Goal: Task Accomplishment & Management: Use online tool/utility

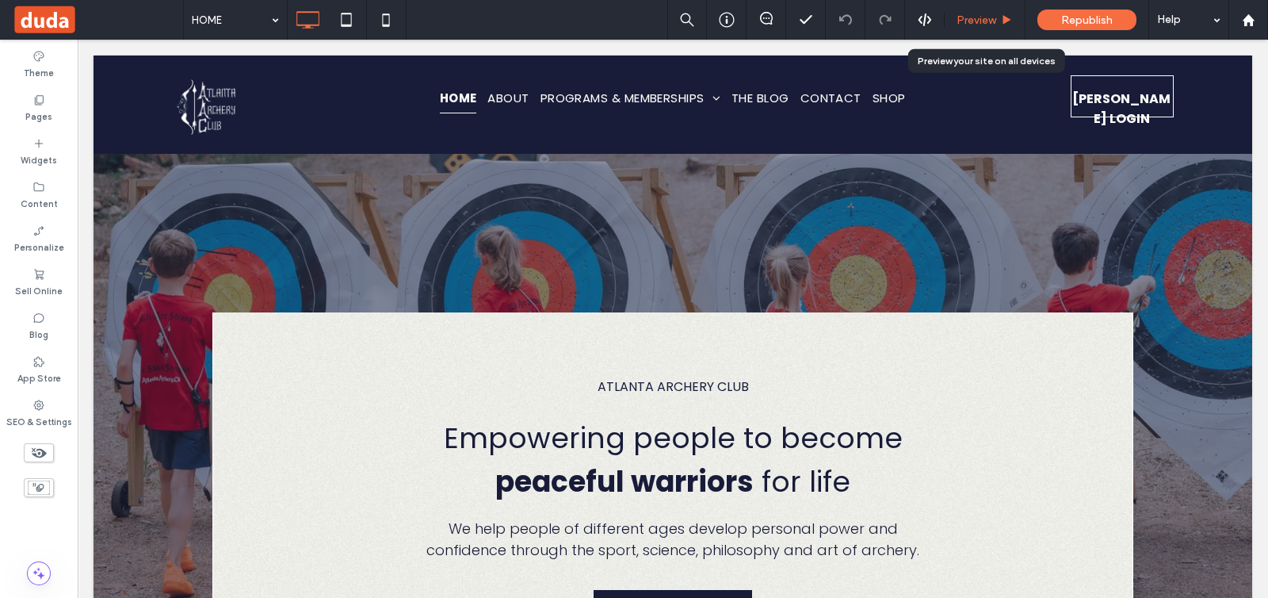
click at [960, 29] on div "Preview" at bounding box center [985, 20] width 81 height 40
click at [980, 29] on div "Preview" at bounding box center [985, 20] width 81 height 40
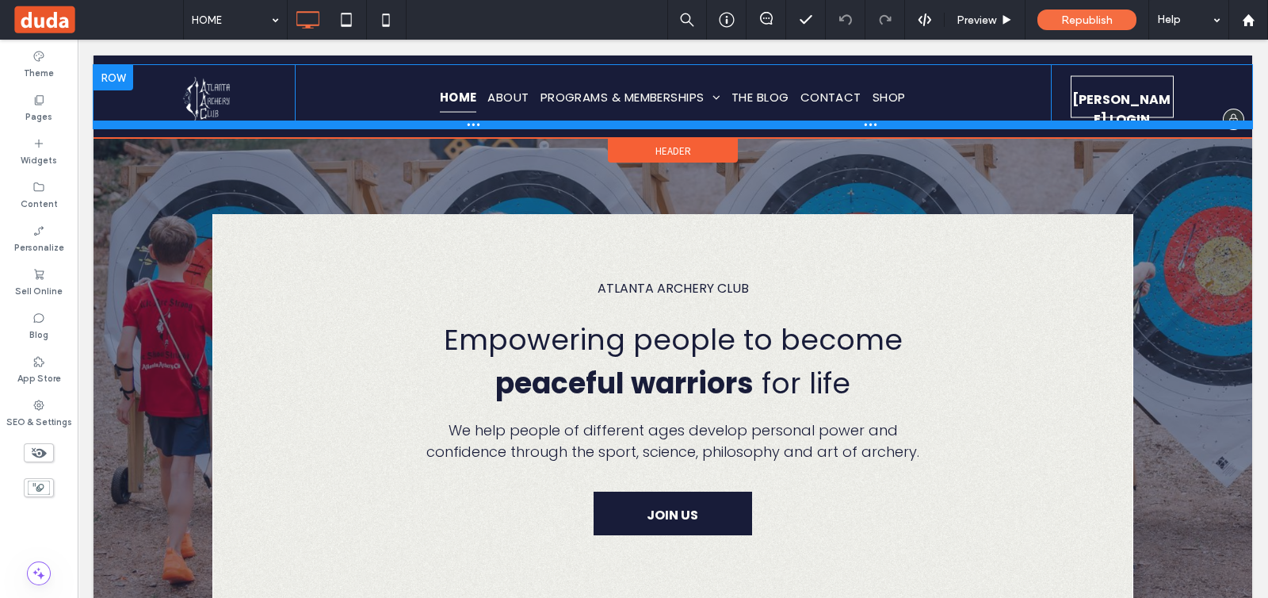
scroll to position [297, 0]
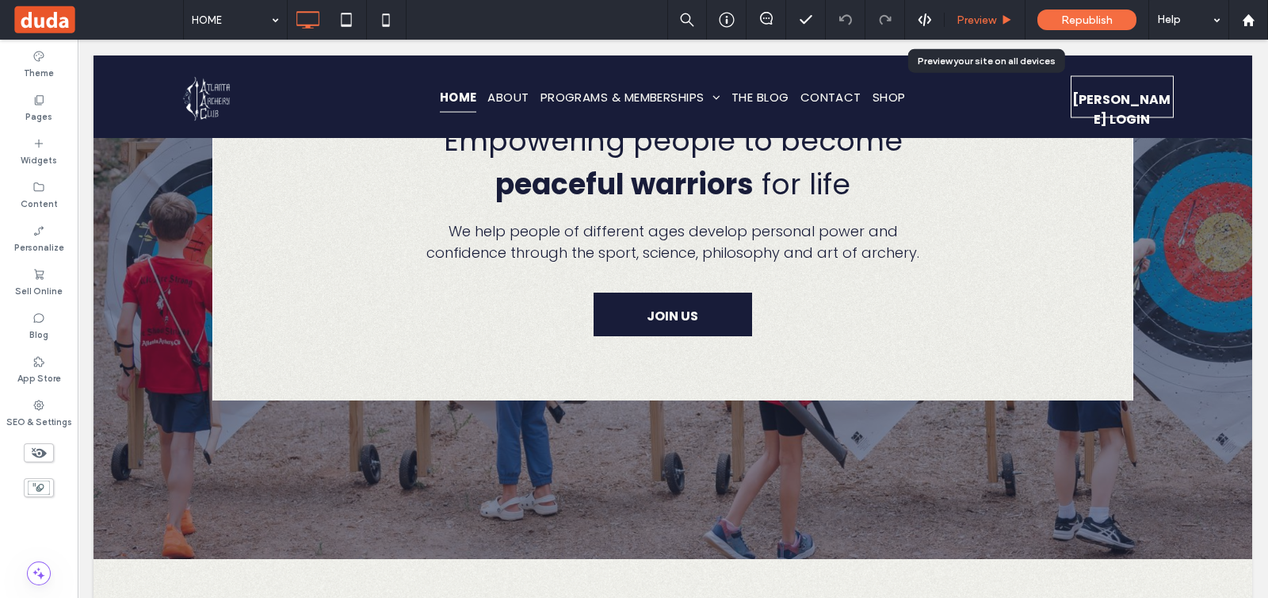
click at [975, 27] on div "Preview" at bounding box center [985, 20] width 81 height 40
click at [975, 21] on span "Preview" at bounding box center [977, 19] width 40 height 13
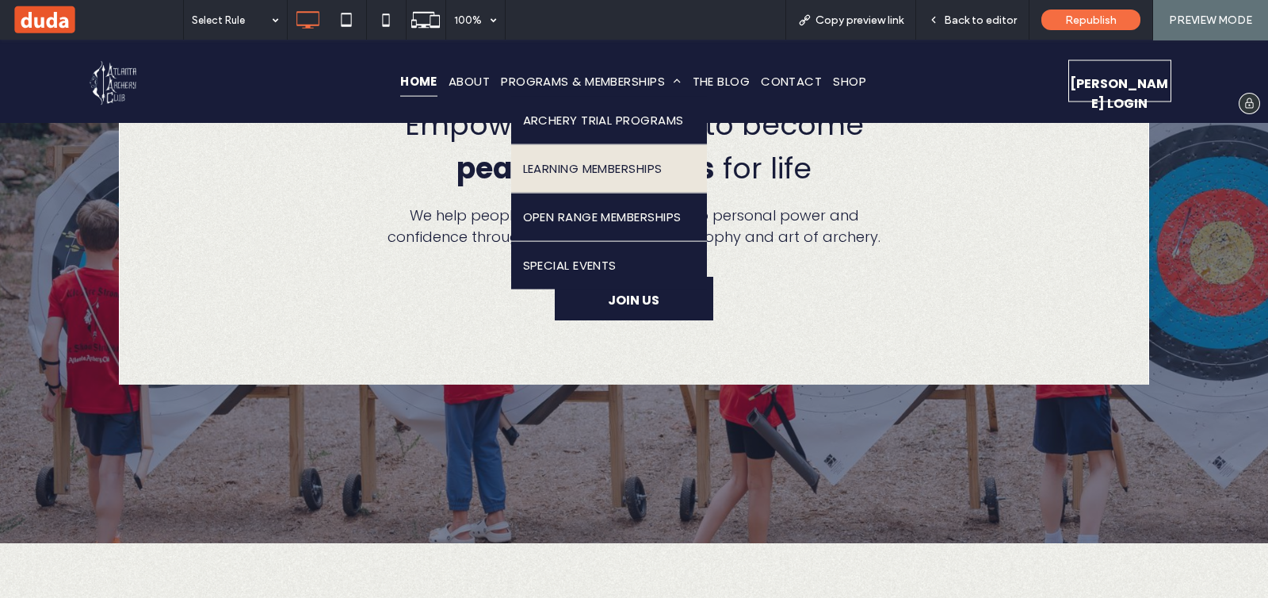
click at [587, 144] on link "LEARNING MEMBERSHIPS" at bounding box center [609, 168] width 197 height 48
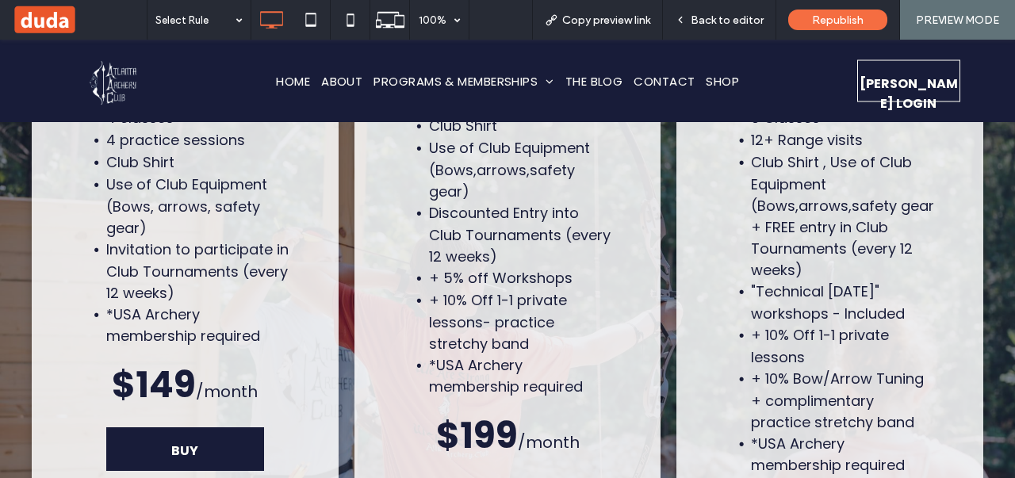
scroll to position [6241, 0]
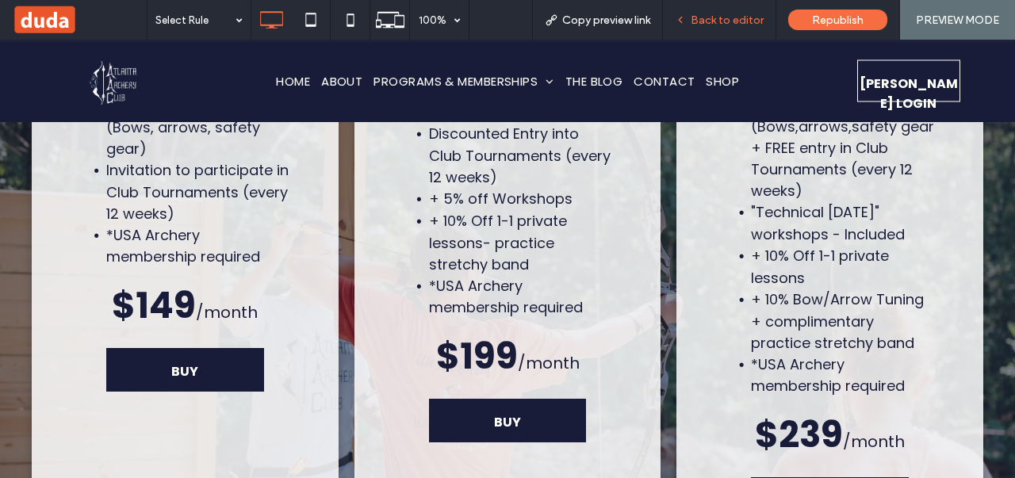
click at [705, 25] on span "Back to editor" at bounding box center [726, 19] width 73 height 13
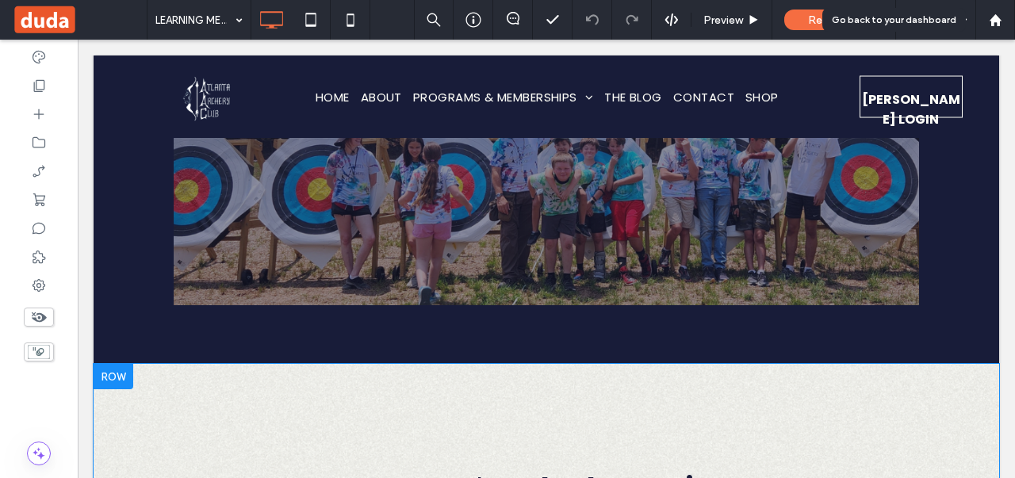
scroll to position [7953, 0]
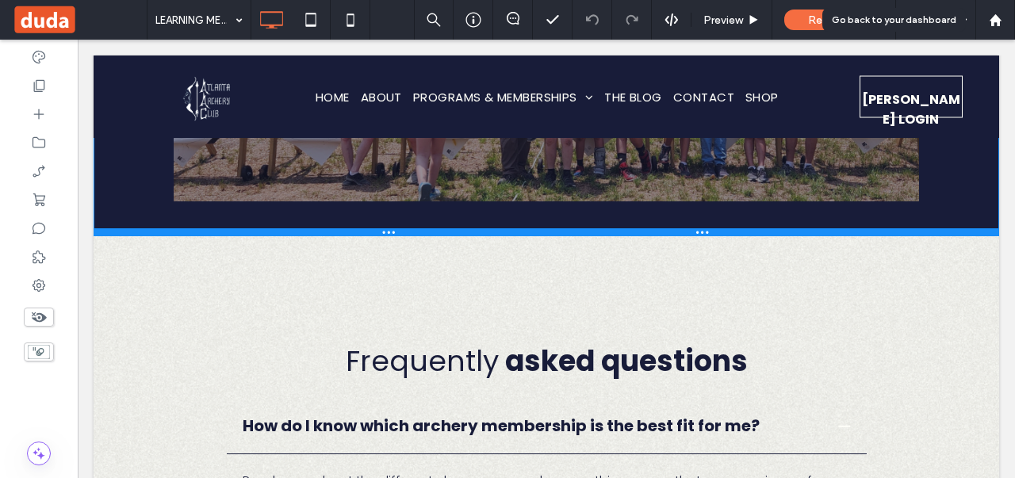
drag, startPoint x: 713, startPoint y: 221, endPoint x: 797, endPoint y: 220, distance: 83.2
click at [718, 228] on div at bounding box center [546, 232] width 905 height 8
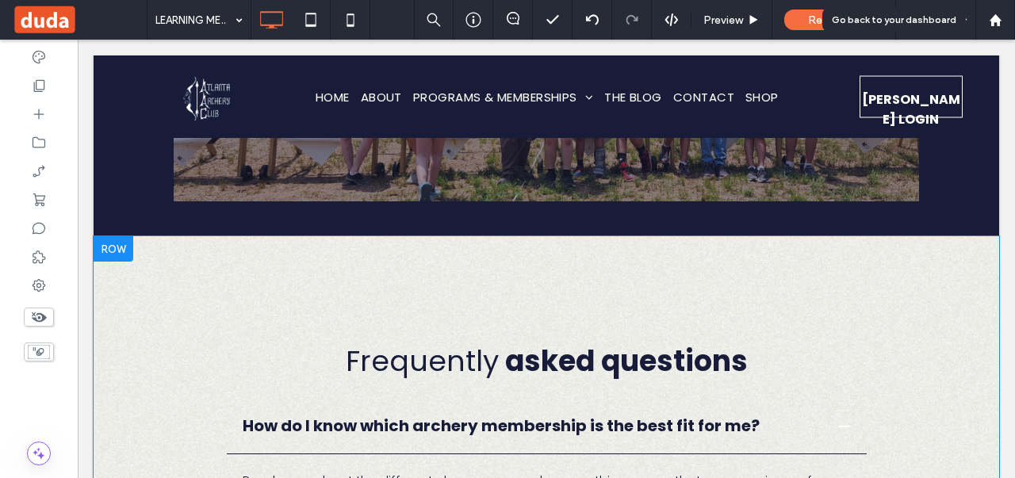
drag, startPoint x: 713, startPoint y: 186, endPoint x: 709, endPoint y: 227, distance: 41.4
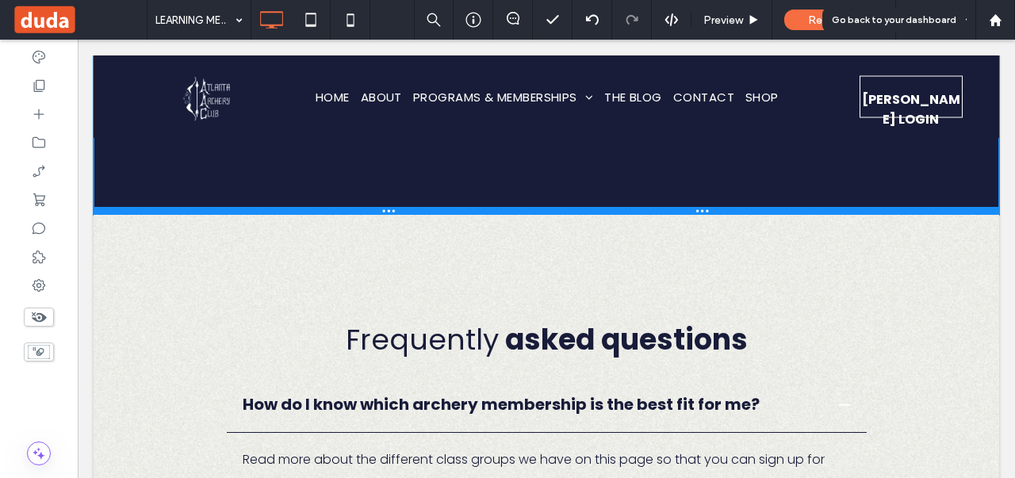
drag, startPoint x: 618, startPoint y: 173, endPoint x: 616, endPoint y: 194, distance: 21.5
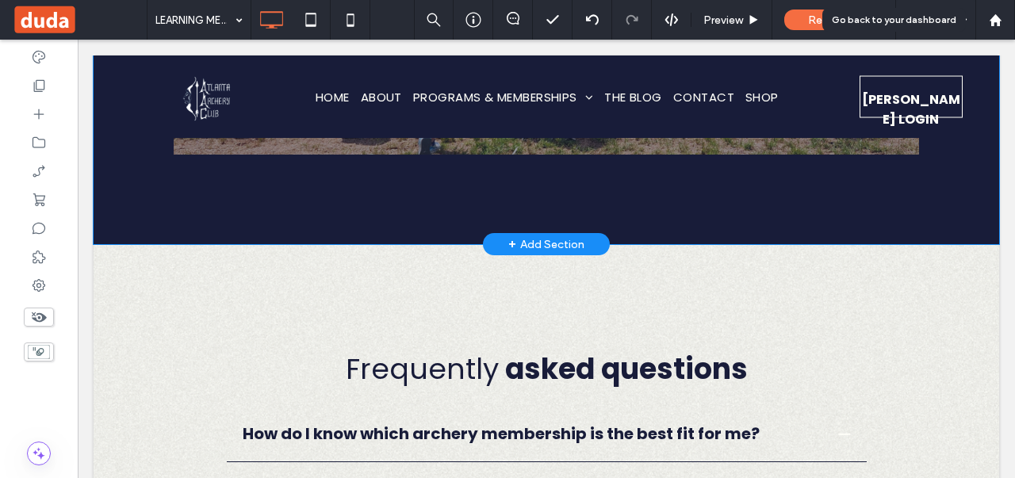
scroll to position [8063, 0]
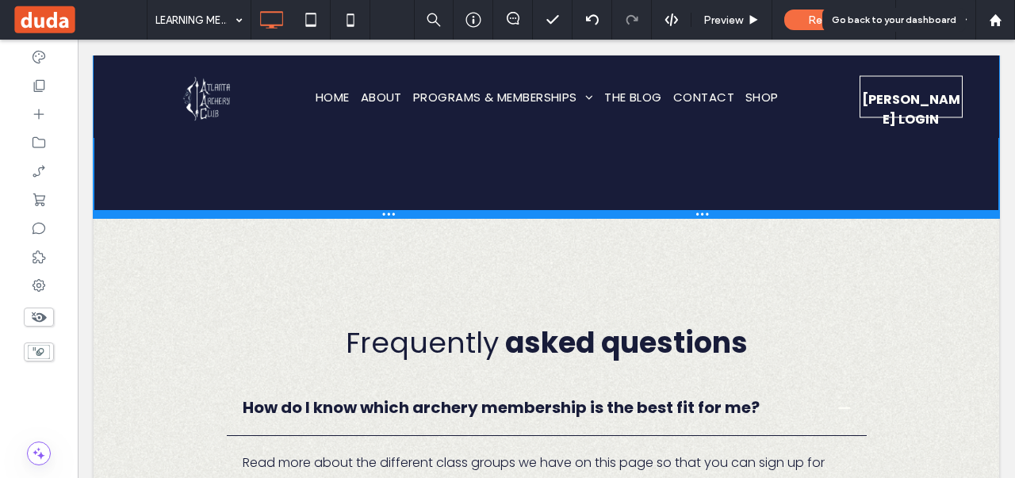
drag, startPoint x: 694, startPoint y: 173, endPoint x: 694, endPoint y: 154, distance: 19.0
click at [694, 210] on div at bounding box center [546, 214] width 905 height 8
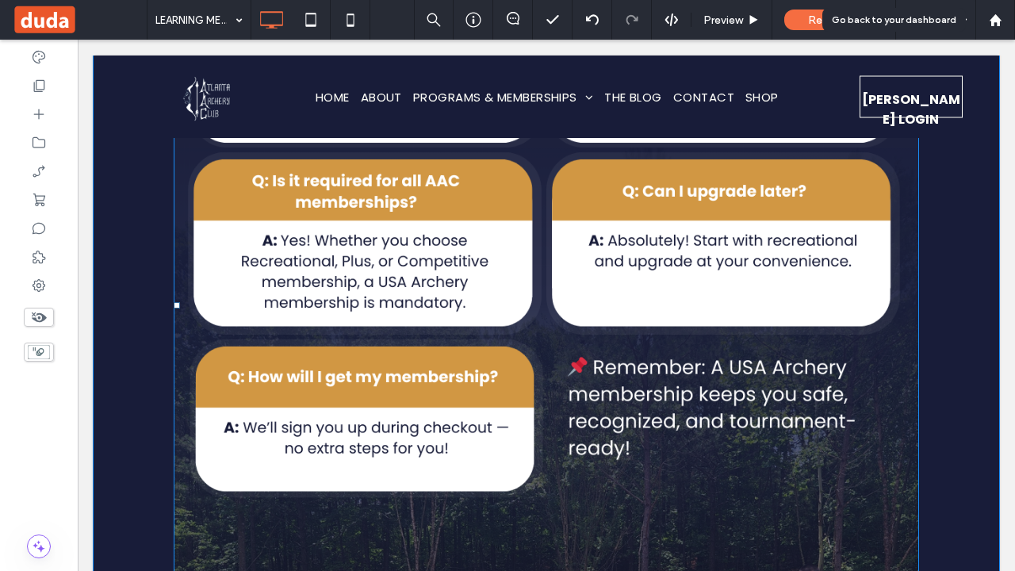
scroll to position [7587, 0]
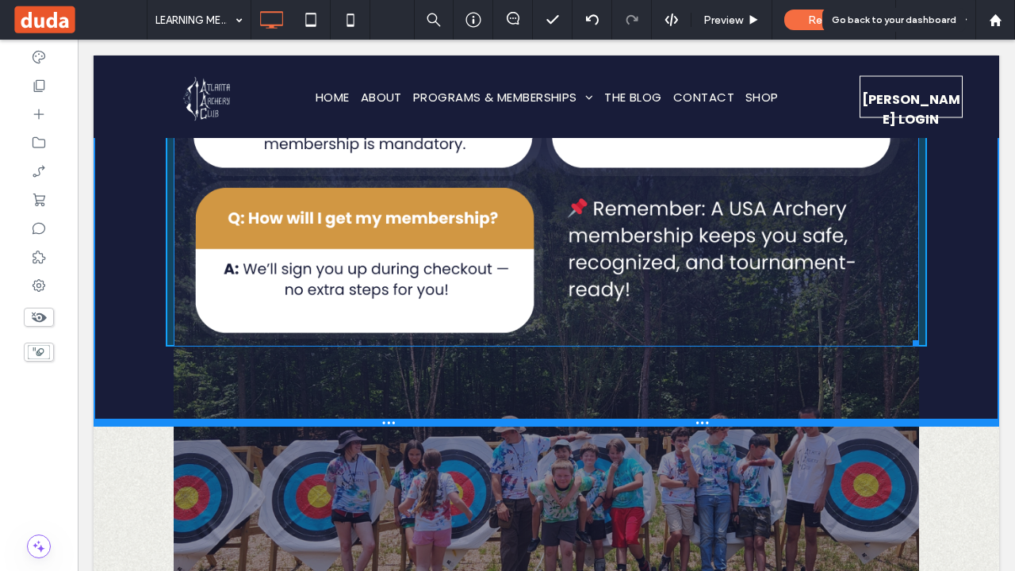
drag, startPoint x: 910, startPoint y: 549, endPoint x: 870, endPoint y: 413, distance: 141.2
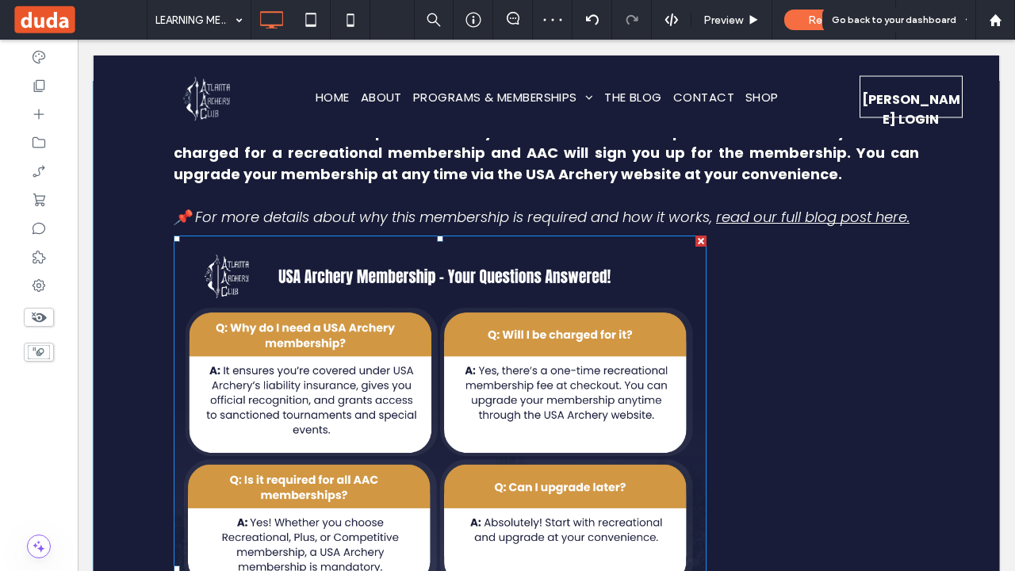
scroll to position [6953, 0]
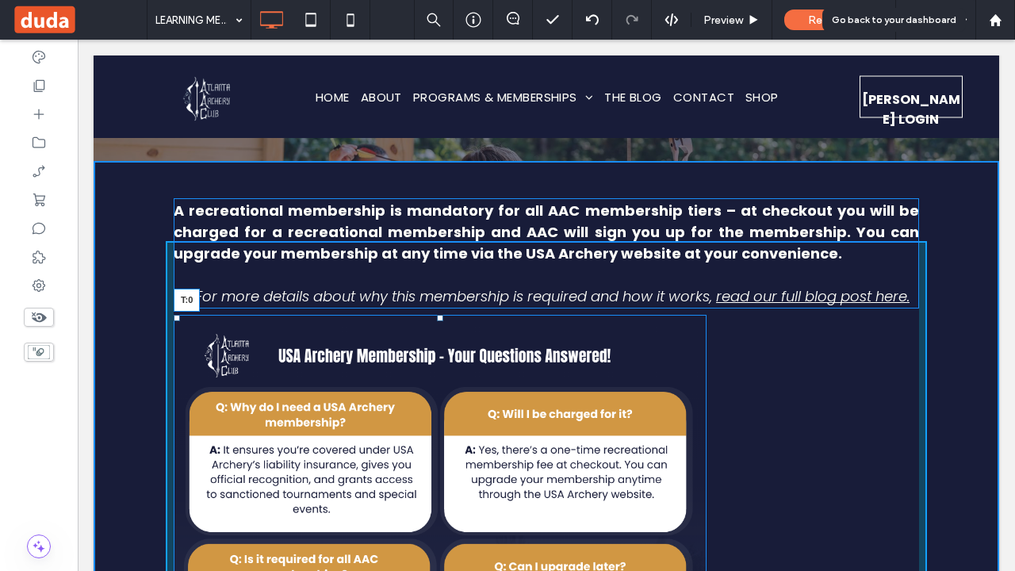
drag, startPoint x: 432, startPoint y: 258, endPoint x: 626, endPoint y: 301, distance: 199.0
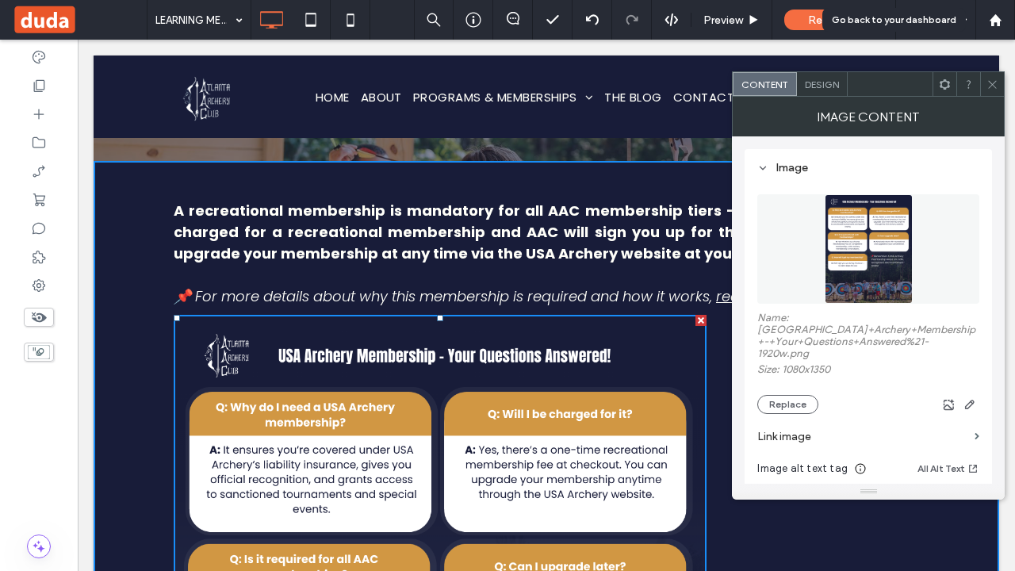
click at [808, 89] on span "Design" at bounding box center [822, 84] width 34 height 12
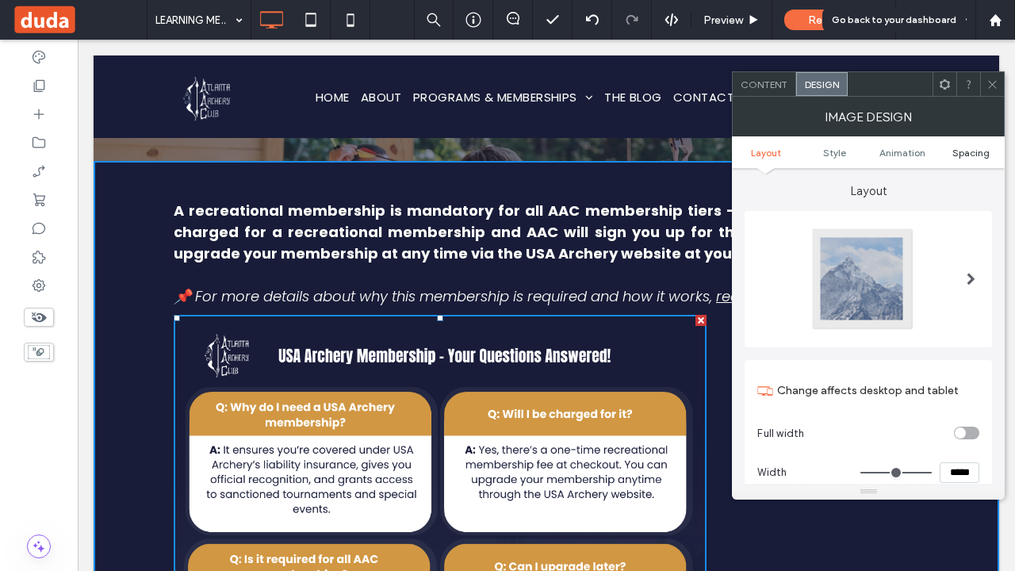
click at [963, 154] on span "Spacing" at bounding box center [970, 153] width 37 height 12
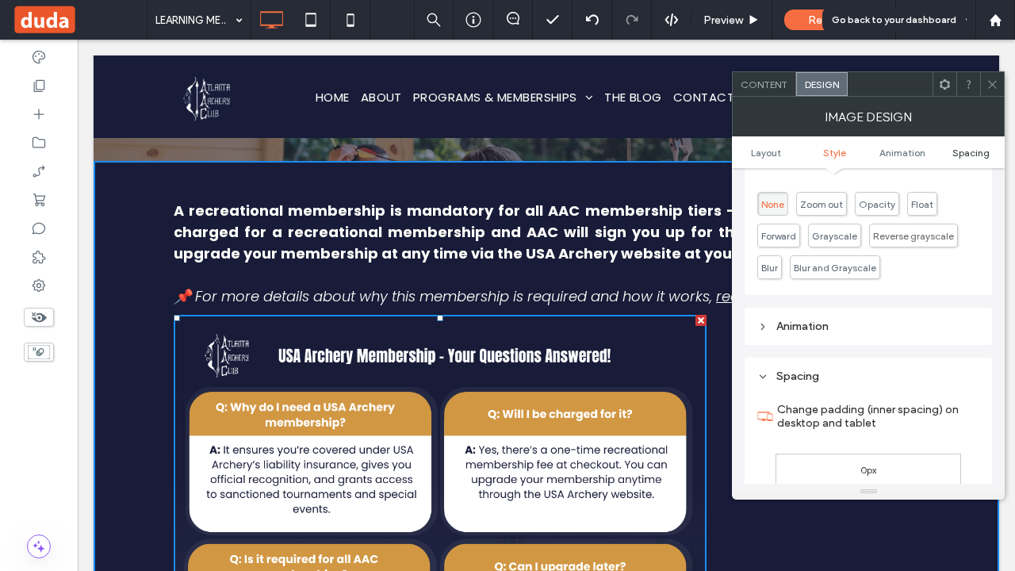
scroll to position [797, 0]
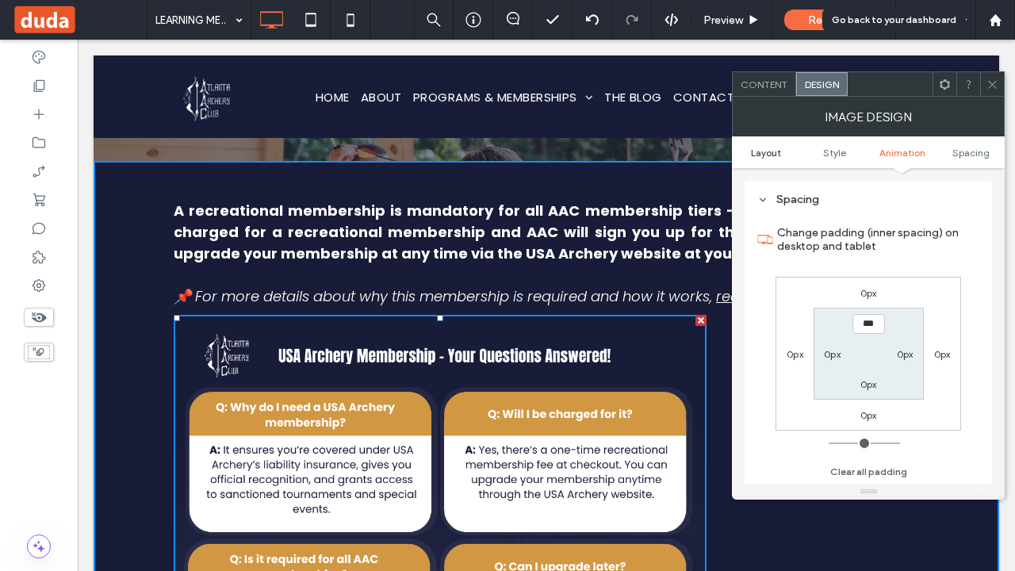
click at [775, 155] on span "Layout" at bounding box center [766, 153] width 30 height 12
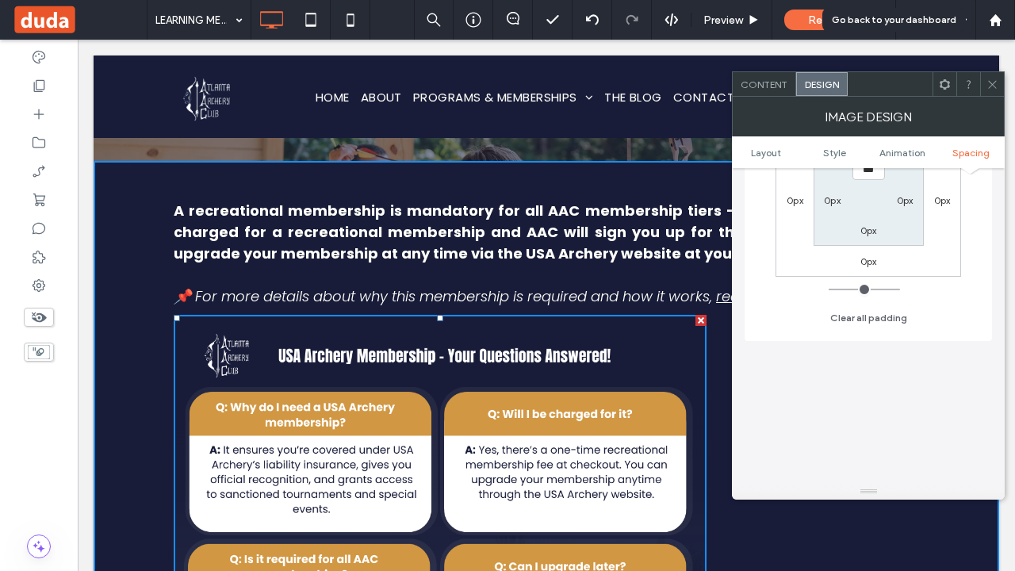
scroll to position [1073, 0]
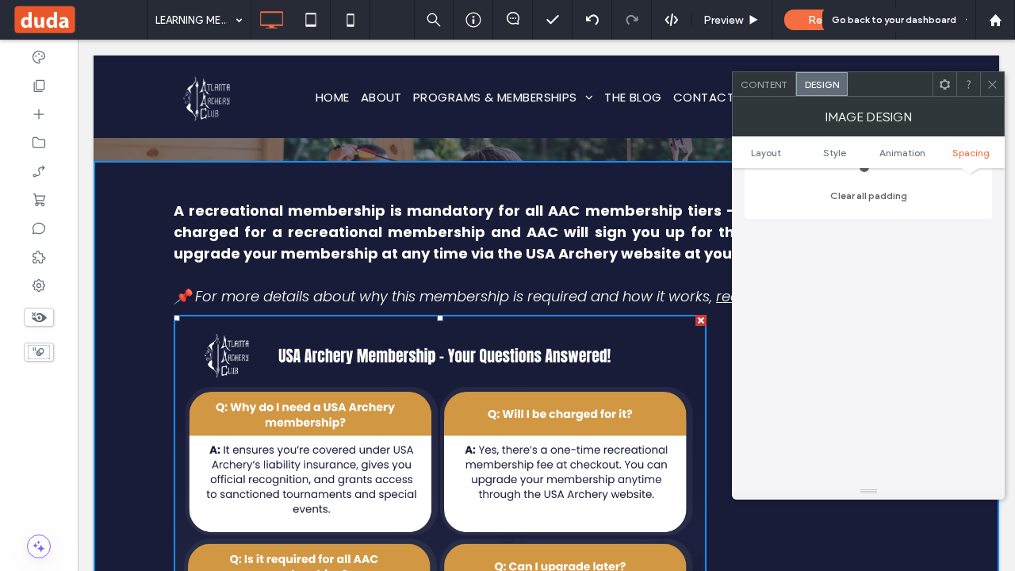
click at [991, 78] on icon at bounding box center [992, 84] width 12 height 12
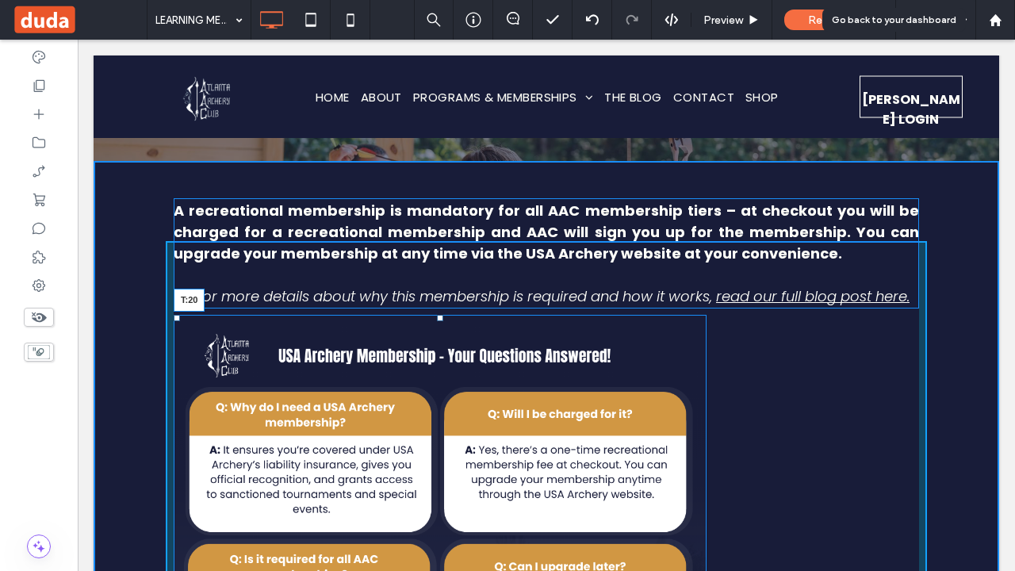
drag, startPoint x: 434, startPoint y: 257, endPoint x: 647, endPoint y: 312, distance: 220.3
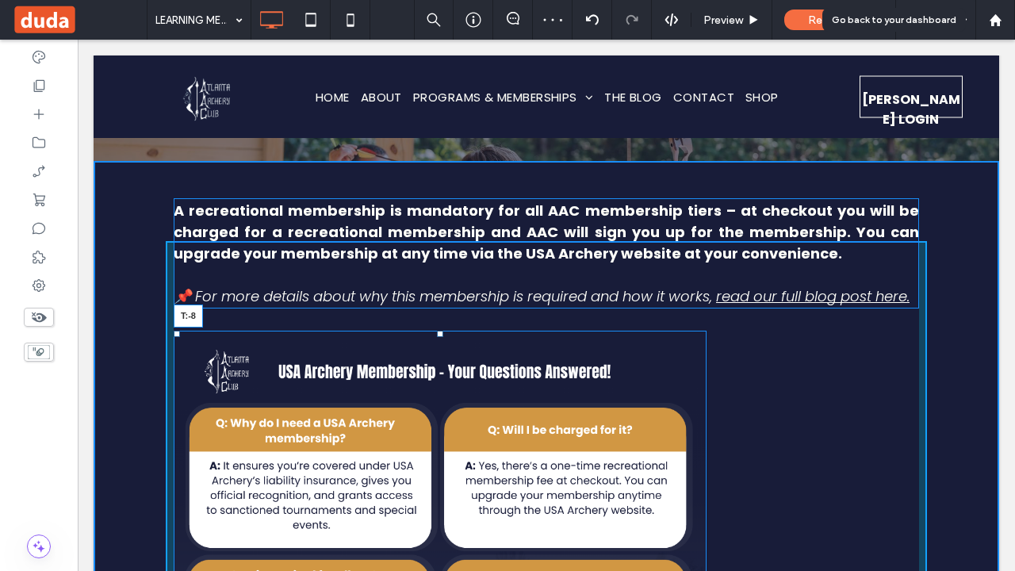
drag, startPoint x: 434, startPoint y: 269, endPoint x: 434, endPoint y: 244, distance: 25.4
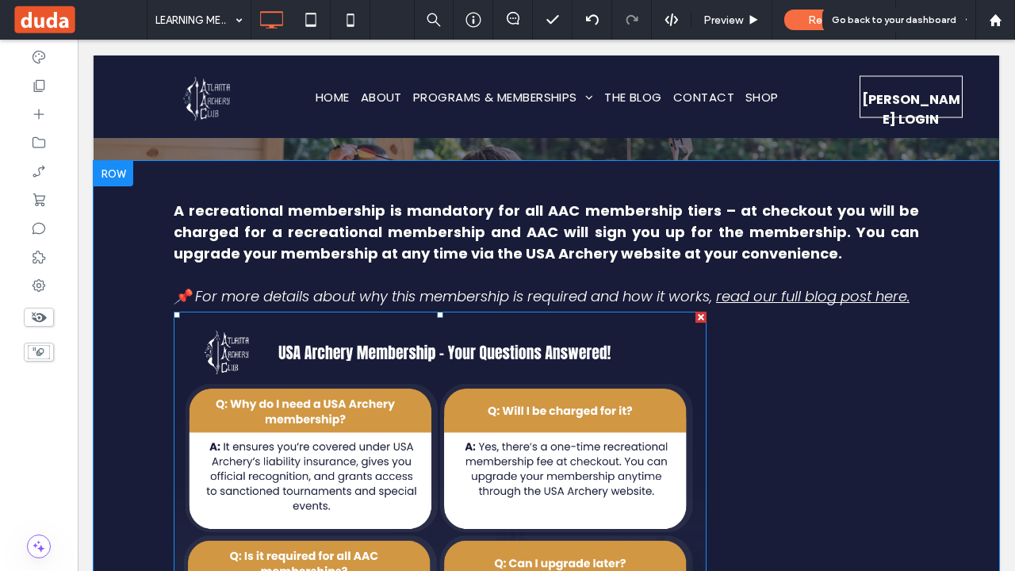
drag, startPoint x: 474, startPoint y: 303, endPoint x: 617, endPoint y: 298, distance: 143.5
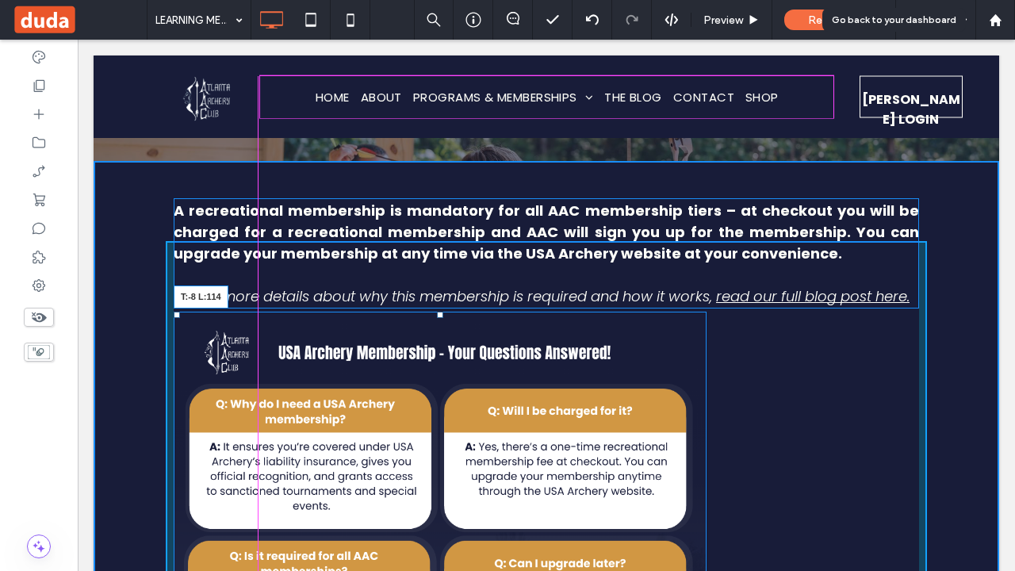
drag, startPoint x: 172, startPoint y: 252, endPoint x: 263, endPoint y: 240, distance: 91.9
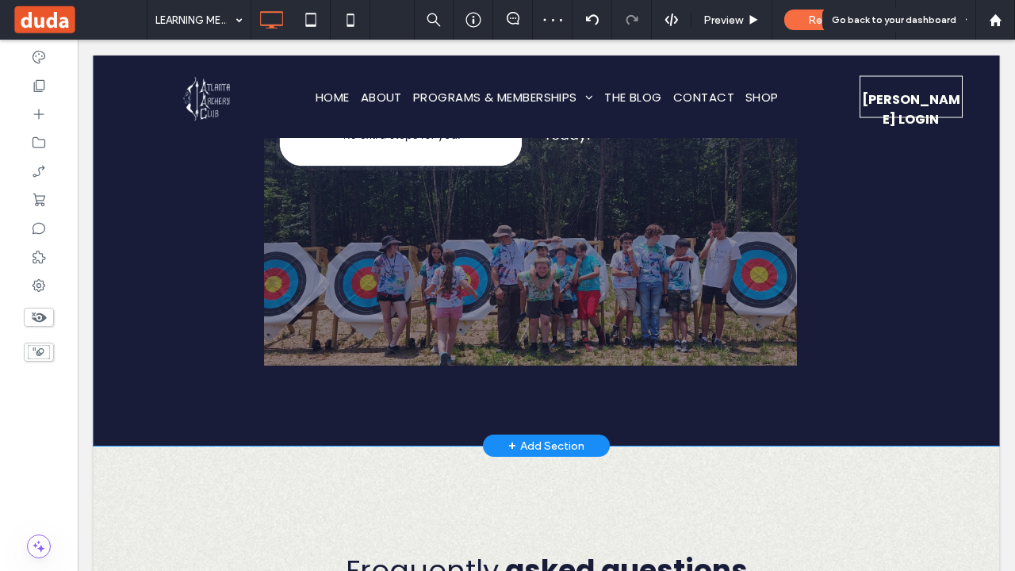
scroll to position [7587, 0]
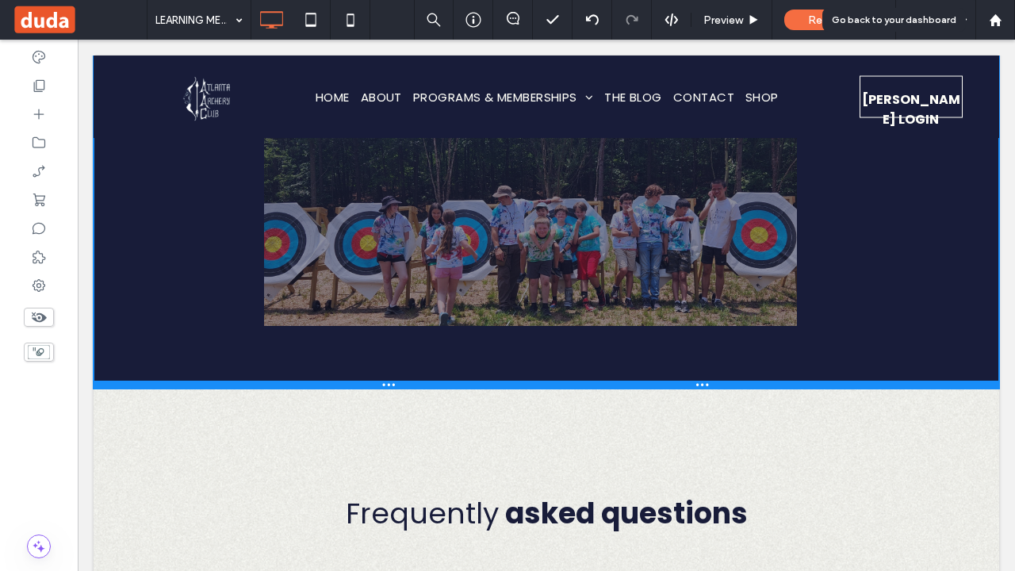
drag, startPoint x: 804, startPoint y: 360, endPoint x: 799, endPoint y: 319, distance: 40.7
click at [799, 380] on div at bounding box center [546, 384] width 905 height 8
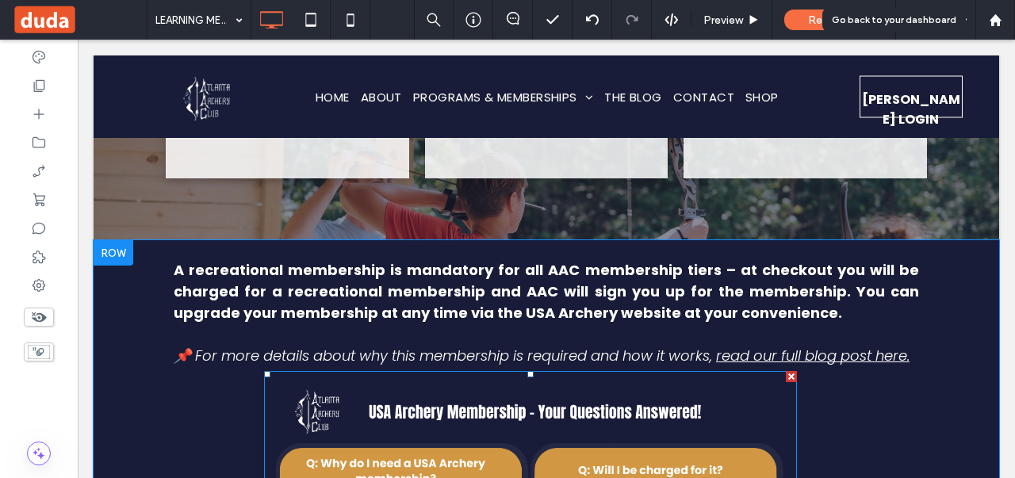
scroll to position [6953, 0]
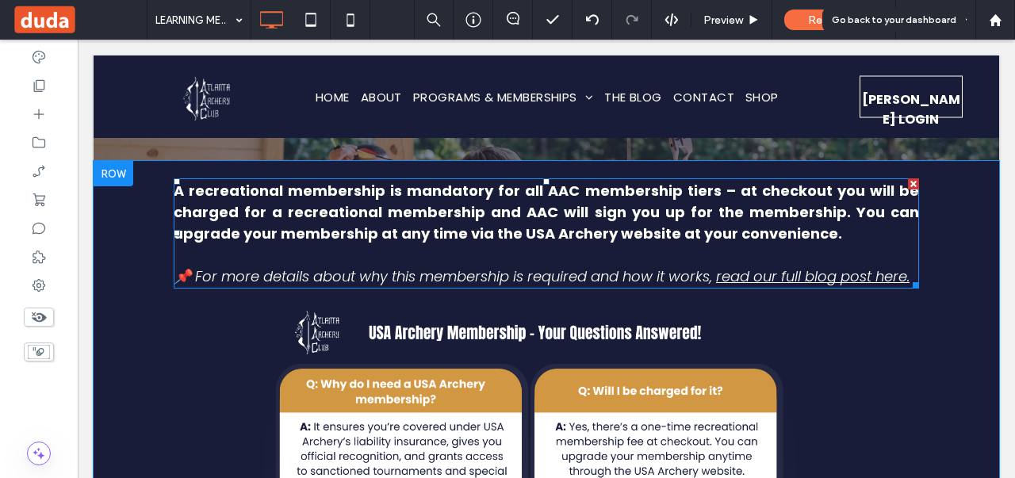
click at [197, 266] on span "📌 For more details about why this membership is required and how it works," at bounding box center [443, 276] width 538 height 20
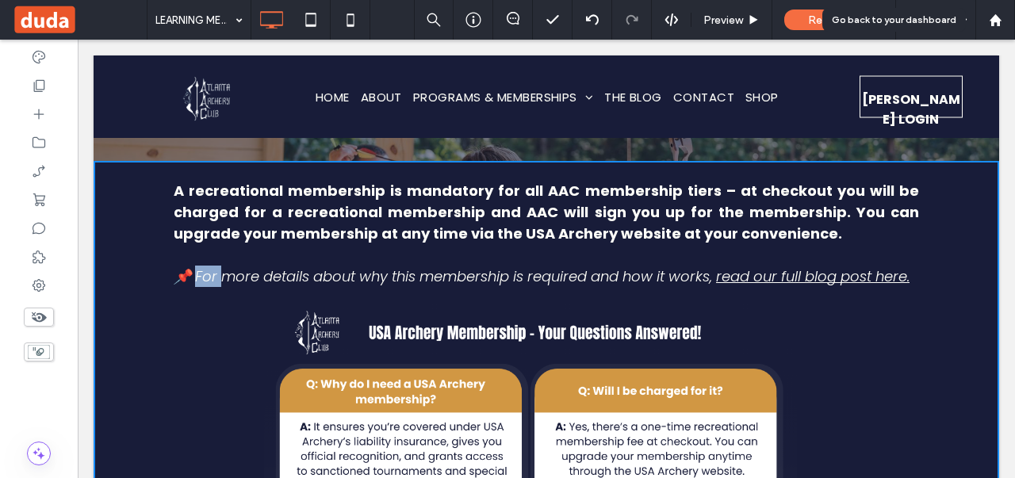
click at [197, 266] on span "📌 For more details about why this membership is required and how it works," at bounding box center [443, 276] width 538 height 20
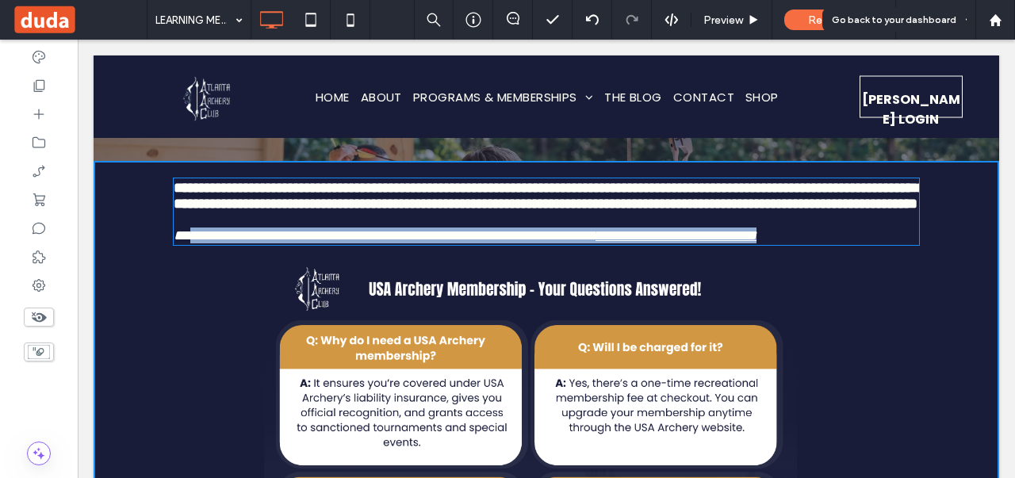
type input "*******"
type input "**"
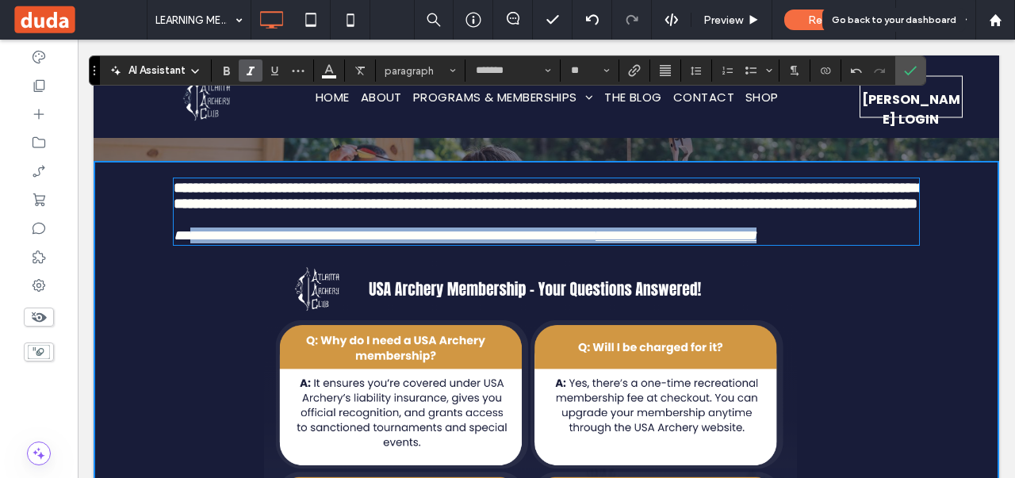
click at [206, 227] on p "**********" at bounding box center [546, 235] width 745 height 16
